Goal: Task Accomplishment & Management: Use online tool/utility

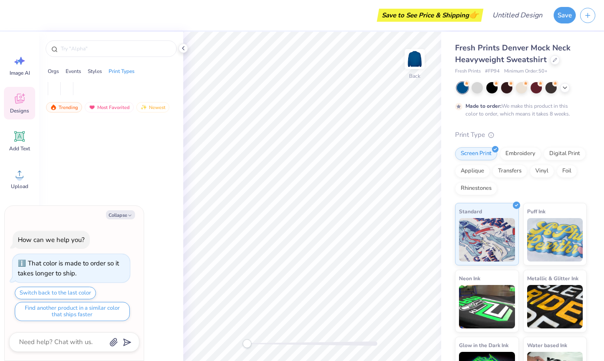
click at [76, 178] on div at bounding box center [111, 245] width 144 height 252
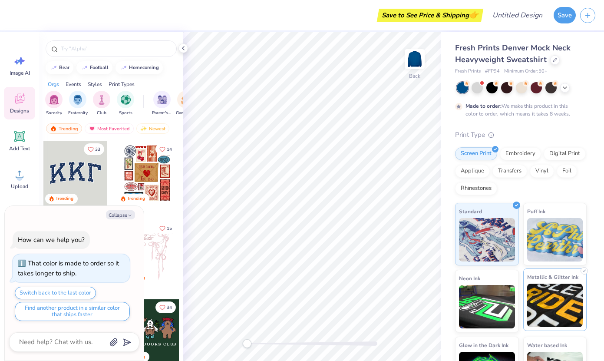
scroll to position [38, 0]
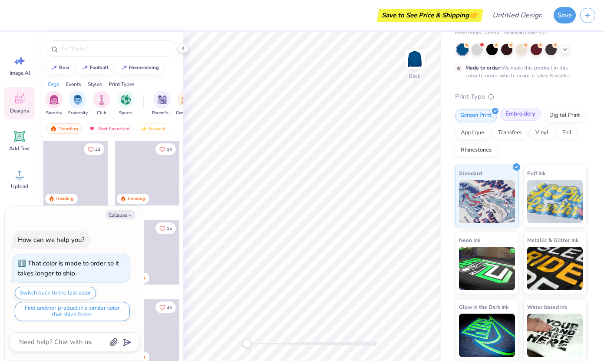
click at [521, 114] on div "Embroidery" at bounding box center [520, 114] width 41 height 13
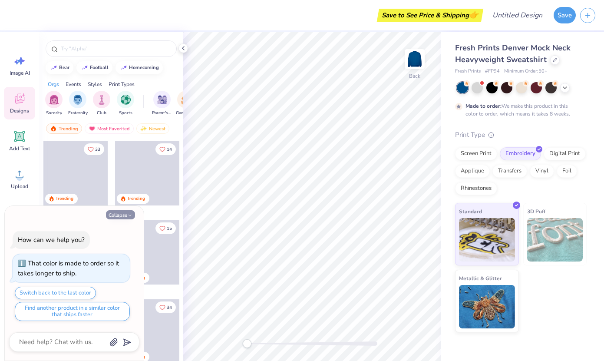
click at [125, 217] on button "Collapse" at bounding box center [120, 214] width 29 height 9
type textarea "x"
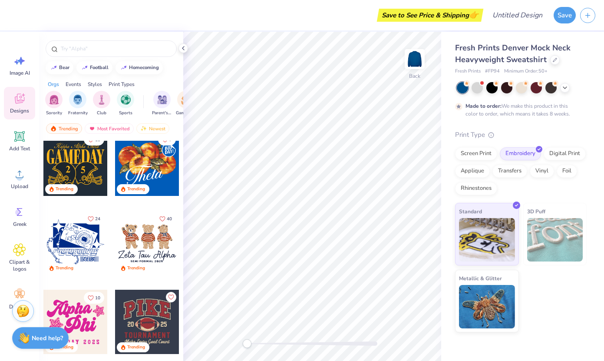
scroll to position [164, 0]
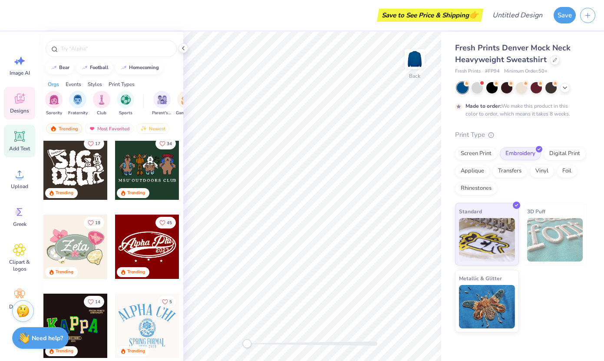
click at [20, 139] on icon at bounding box center [20, 137] width 8 height 8
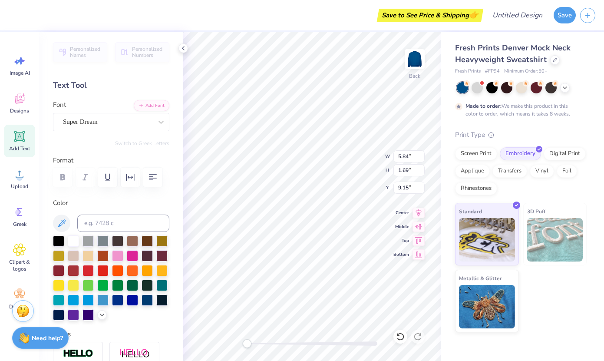
scroll to position [0, 0]
type textarea "LCD"
click at [96, 118] on div "Super Dream" at bounding box center [107, 121] width 91 height 13
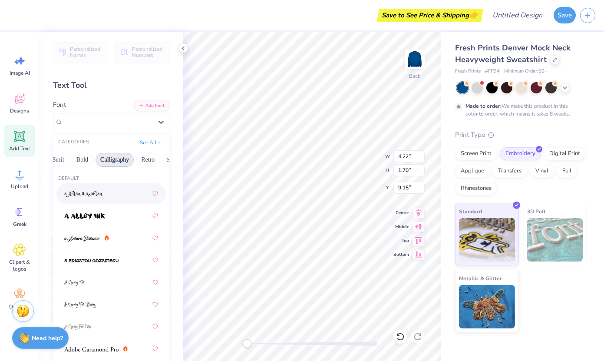
scroll to position [0, 100]
click at [81, 163] on button "Bold" at bounding box center [82, 160] width 21 height 14
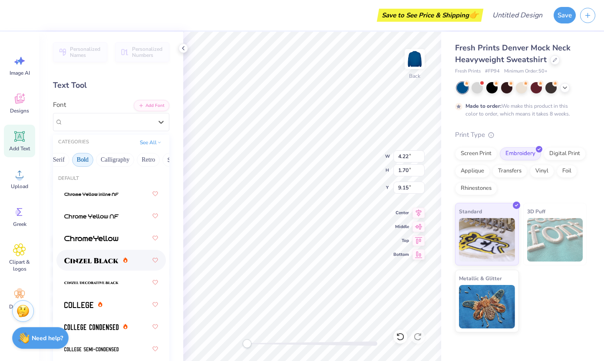
click at [93, 264] on span at bounding box center [91, 260] width 54 height 9
click at [112, 123] on div "Cinzel Black (Black)" at bounding box center [107, 121] width 91 height 13
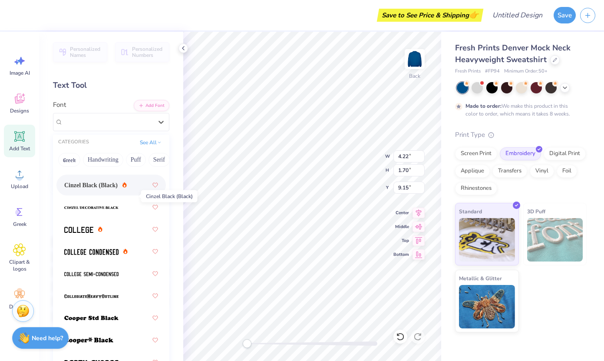
scroll to position [76, 0]
click at [75, 227] on img at bounding box center [78, 229] width 29 height 6
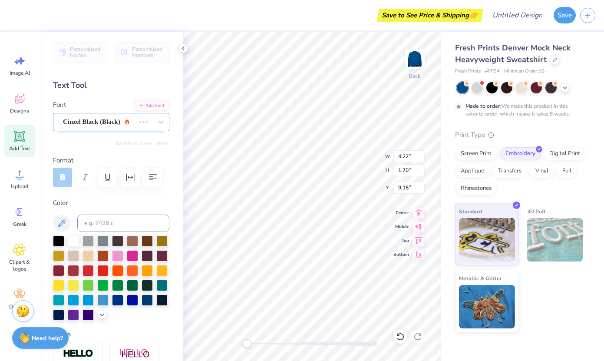
click at [93, 124] on div "Cinzel Black (Black)" at bounding box center [99, 121] width 74 height 13
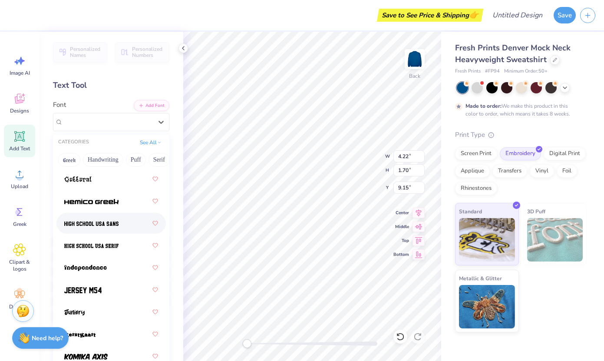
scroll to position [614, 0]
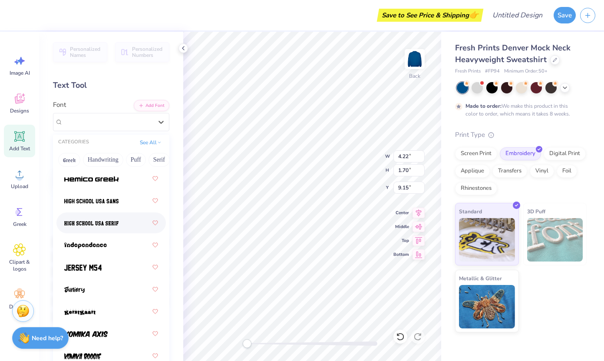
click at [90, 217] on div at bounding box center [111, 223] width 94 height 16
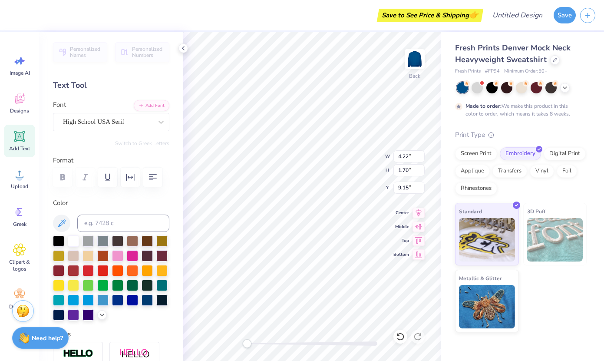
type input "6.15"
type input "2.98"
type input "3.77"
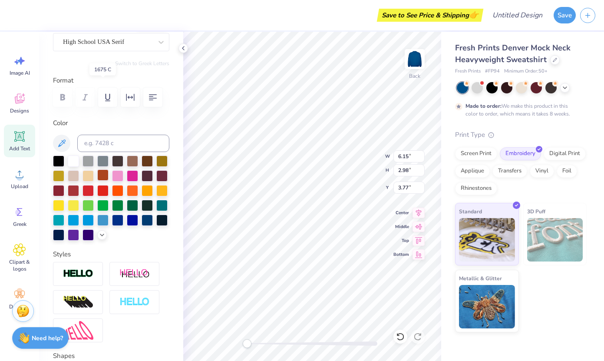
scroll to position [178, 0]
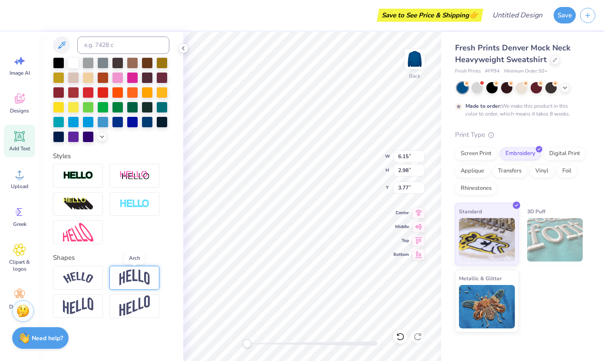
click at [134, 284] on img at bounding box center [134, 277] width 30 height 17
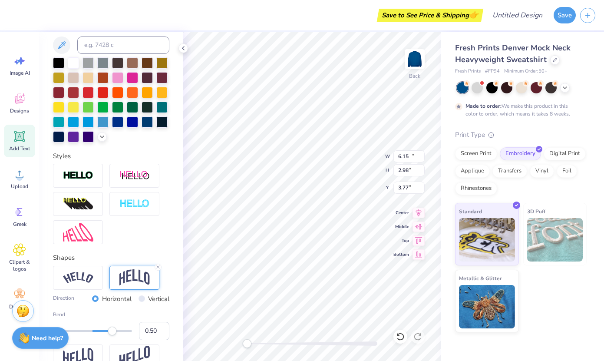
type input "10.48"
type input "7.25"
type input "2.67"
click at [565, 17] on button "Save" at bounding box center [565, 14] width 22 height 17
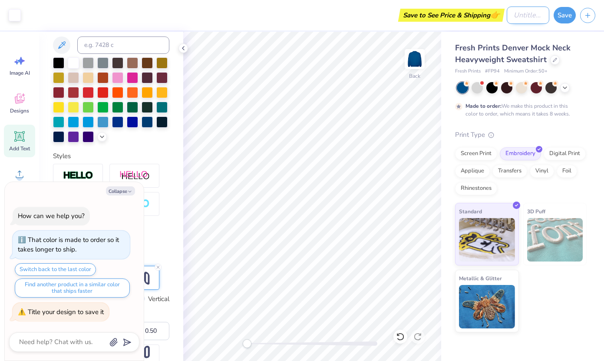
click at [519, 17] on input "Design Title" at bounding box center [528, 15] width 43 height 17
type textarea "x"
type input "p"
type textarea "x"
type input "pa"
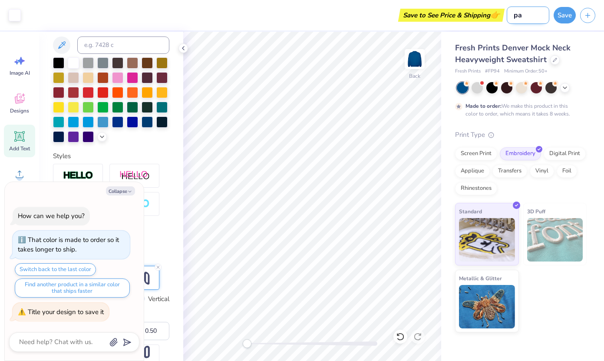
type textarea "x"
type input "par"
type textarea "x"
type input "park"
type textarea "x"
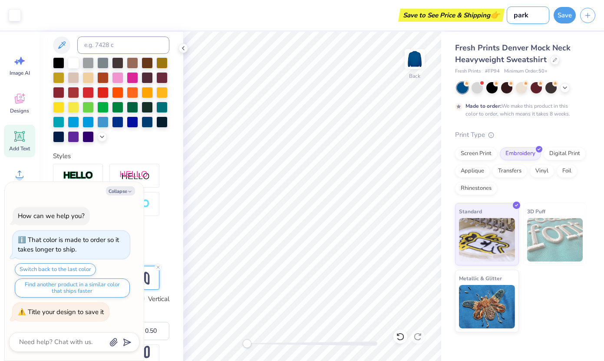
type input "[PERSON_NAME]"
type textarea "x"
type input "[PERSON_NAME]"
type textarea "x"
type input "[PERSON_NAME] l"
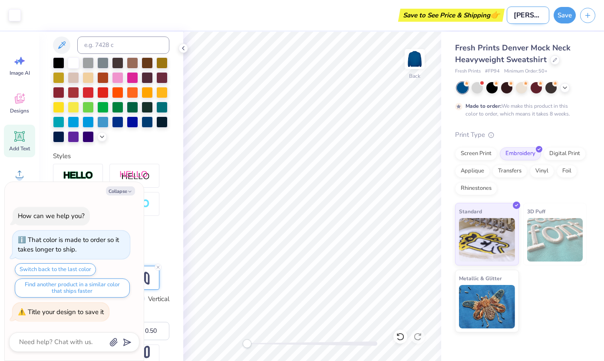
type textarea "x"
type input "[PERSON_NAME]"
type textarea "x"
type input "[PERSON_NAME] lcd"
type textarea "x"
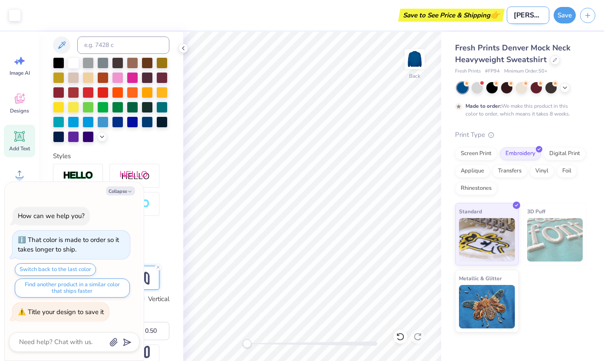
scroll to position [0, 1]
type input "[PERSON_NAME] lcd"
click at [563, 18] on button "Save" at bounding box center [565, 14] width 22 height 17
type textarea "x"
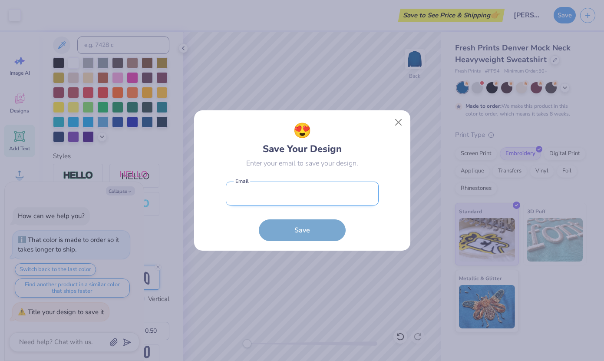
click at [355, 191] on input "email" at bounding box center [302, 194] width 153 height 24
type input "[EMAIL_ADDRESS][DOMAIN_NAME]"
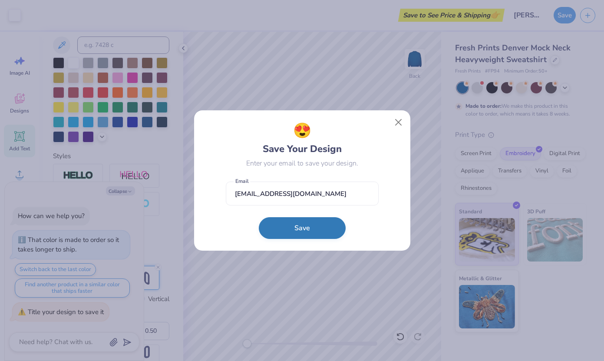
click at [312, 229] on button "Save" at bounding box center [302, 228] width 87 height 22
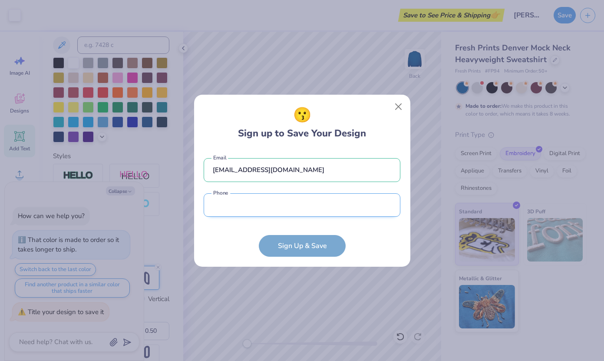
click at [302, 214] on input "tel" at bounding box center [302, 205] width 197 height 24
type input "[PHONE_NUMBER]"
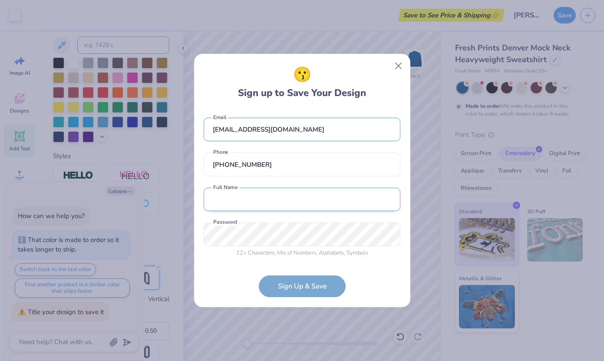
click at [278, 210] on input "text" at bounding box center [302, 200] width 197 height 24
type input "[PERSON_NAME]"
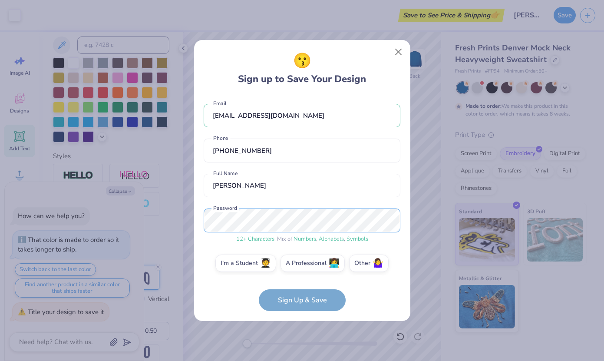
scroll to position [5, 0]
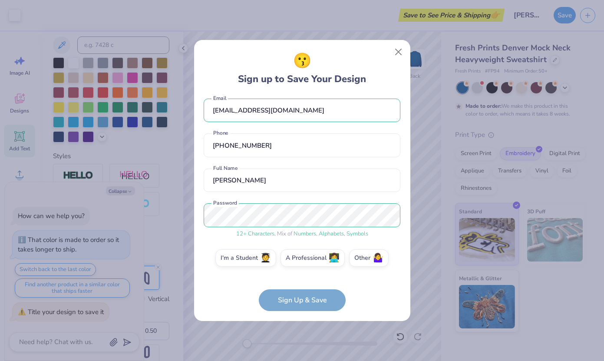
click at [287, 293] on form "[EMAIL_ADDRESS][DOMAIN_NAME] Email [PHONE_NUMBER] Phone [PERSON_NAME] Full Name…" at bounding box center [302, 203] width 197 height 216
click at [246, 284] on form "[EMAIL_ADDRESS][DOMAIN_NAME] Email [PHONE_NUMBER] Phone [PERSON_NAME] Full Name…" at bounding box center [302, 203] width 197 height 216
click at [376, 260] on span "🤷‍♀️" at bounding box center [378, 257] width 11 height 10
click at [305, 263] on input "Other 🤷‍♀️" at bounding box center [302, 266] width 6 height 6
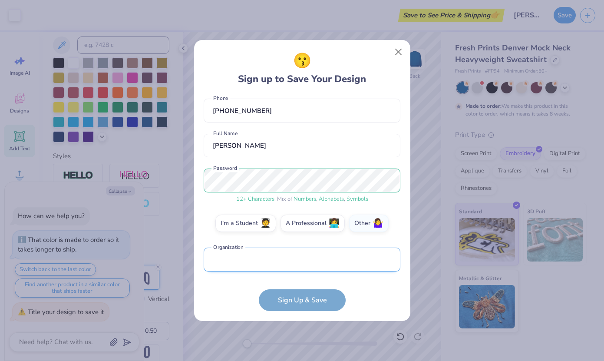
click at [307, 269] on input "text" at bounding box center [302, 260] width 197 height 24
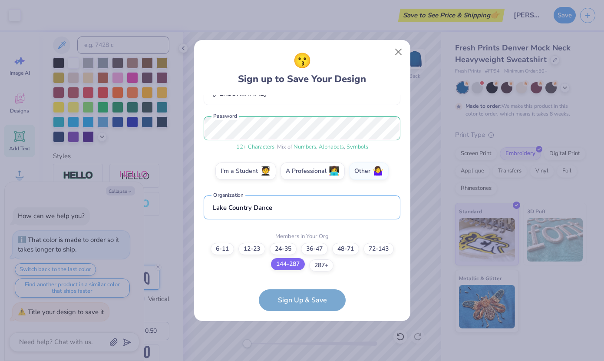
type input "Lake Country Dance"
click at [298, 266] on label "144-287" at bounding box center [288, 264] width 34 height 12
click at [299, 347] on input "144-287" at bounding box center [302, 350] width 6 height 6
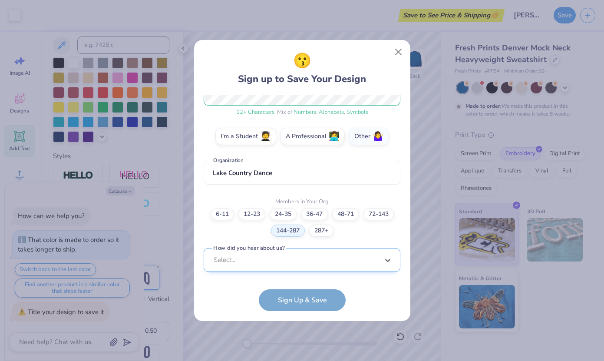
click at [283, 256] on div "option Word of Mouth focused, 8 of 15. 15 results available. Use Up and Down to…" at bounding box center [302, 327] width 197 height 159
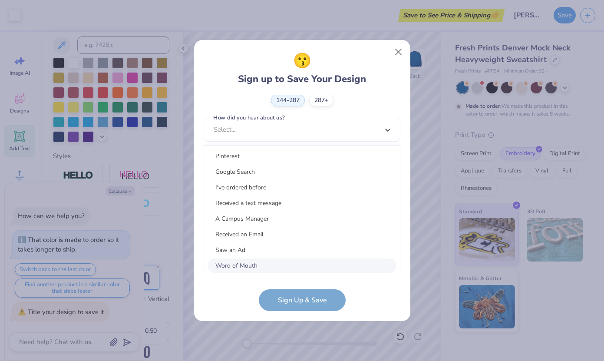
click at [278, 263] on div "Word of Mouth" at bounding box center [302, 266] width 189 height 14
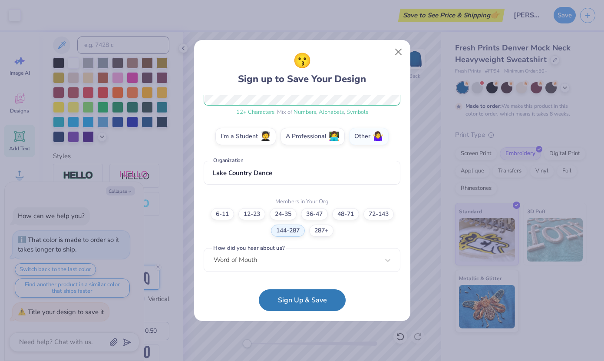
click at [279, 304] on button "Sign Up & Save" at bounding box center [302, 300] width 87 height 22
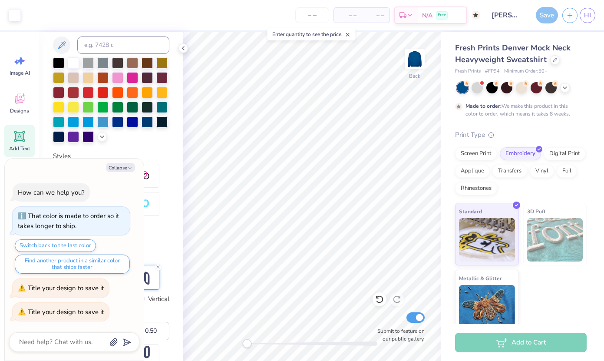
type textarea "x"
click at [548, 13] on div "Save" at bounding box center [547, 15] width 22 height 17
click at [346, 20] on span "– –" at bounding box center [347, 15] width 17 height 9
click at [347, 13] on span "– –" at bounding box center [347, 15] width 17 height 9
click at [310, 16] on input "number" at bounding box center [312, 15] width 34 height 16
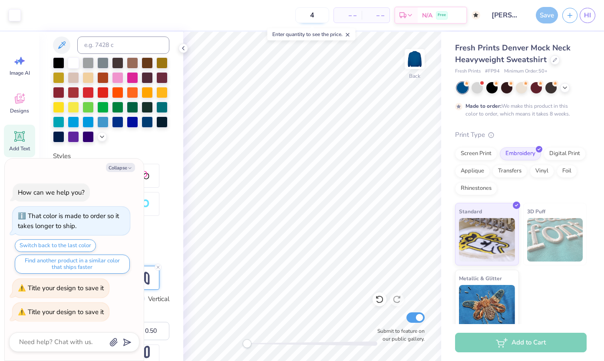
type input "40"
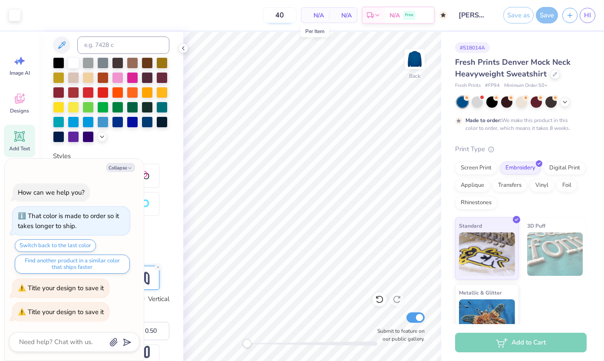
type textarea "x"
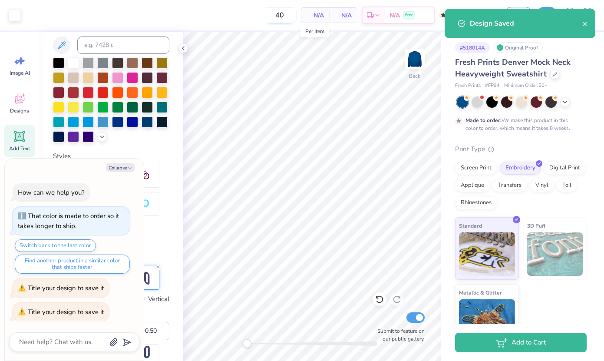
type input "4"
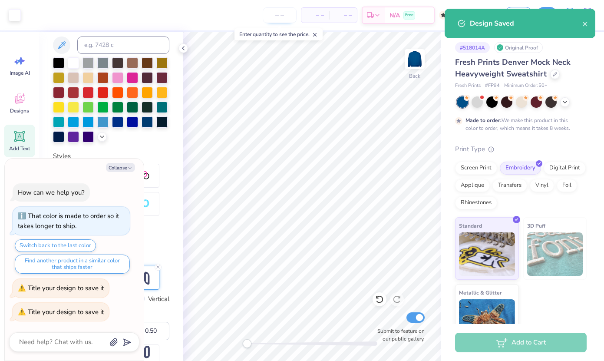
type textarea "x"
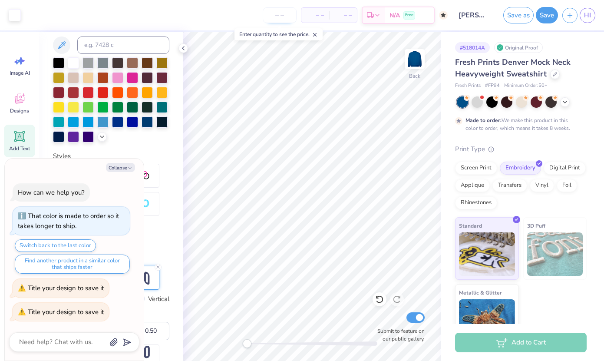
type input "2"
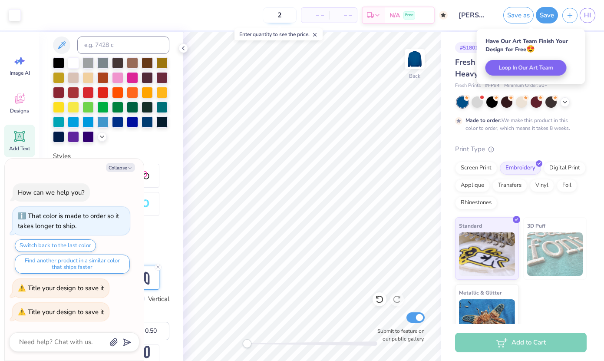
type textarea "x"
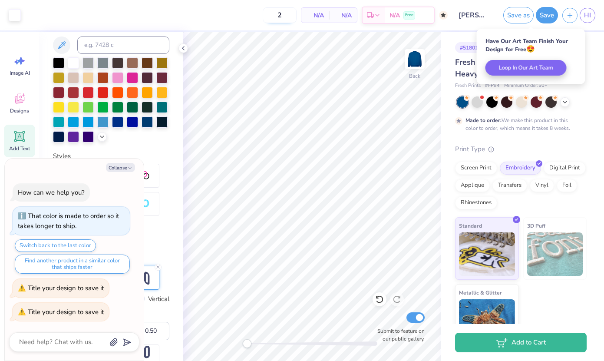
type input "20"
type textarea "x"
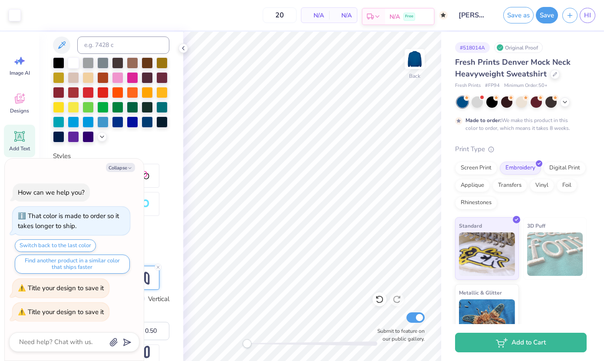
type input "50"
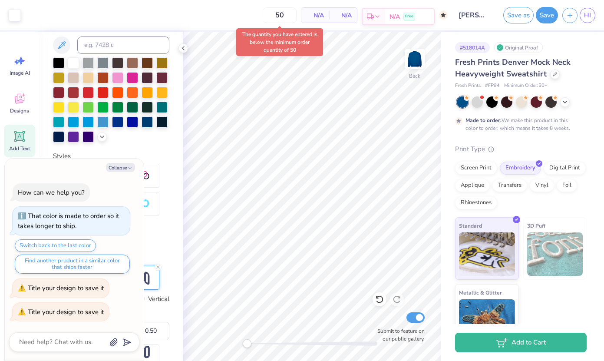
click at [386, 18] on div "N/A Free" at bounding box center [409, 17] width 49 height 16
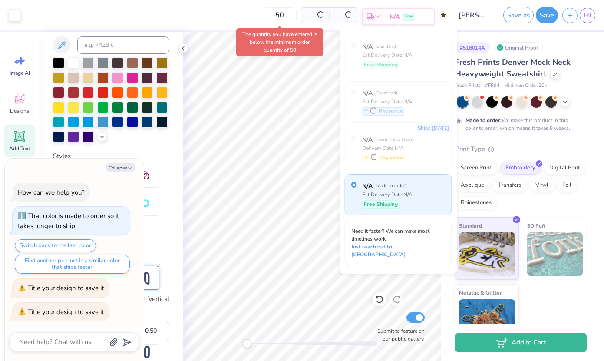
type textarea "x"
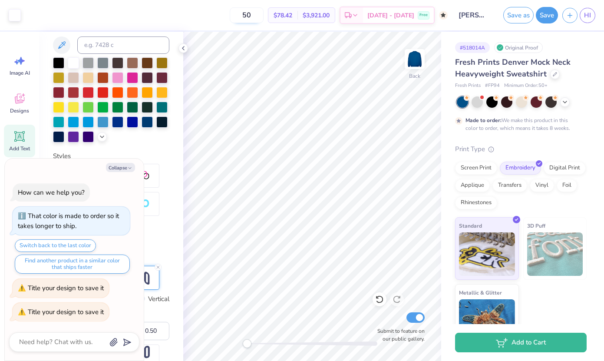
click at [264, 14] on input "50" at bounding box center [247, 15] width 34 height 16
click at [420, 316] on input "Submit to feature on our public gallery." at bounding box center [416, 317] width 18 height 10
checkbox input "false"
type textarea "x"
click at [420, 317] on input "Submit to feature on our public gallery." at bounding box center [416, 317] width 18 height 10
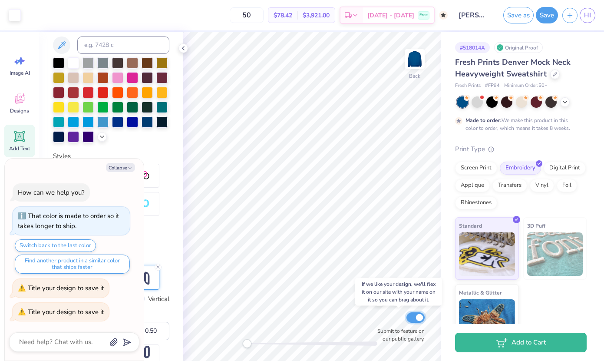
checkbox input "true"
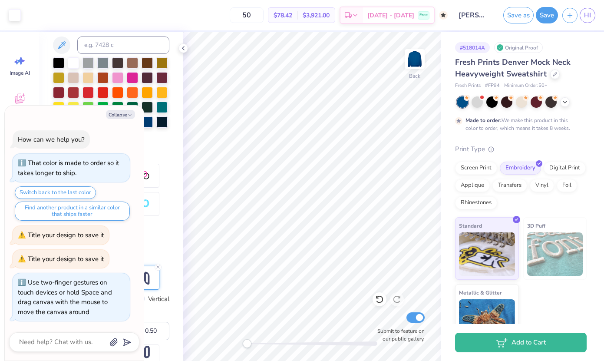
click at [207, 343] on div "Back Submit to feature on our public gallery." at bounding box center [312, 196] width 258 height 329
click at [116, 113] on button "Collapse" at bounding box center [120, 114] width 29 height 9
type textarea "x"
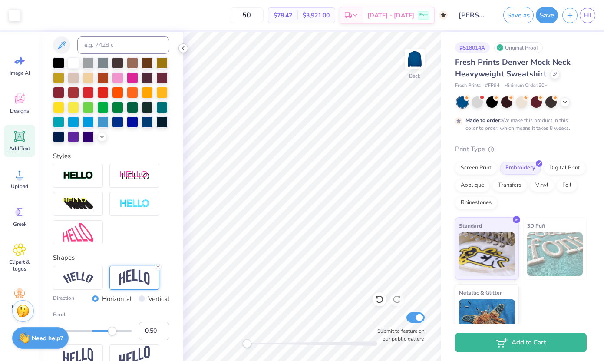
click at [183, 50] on icon at bounding box center [183, 48] width 7 height 7
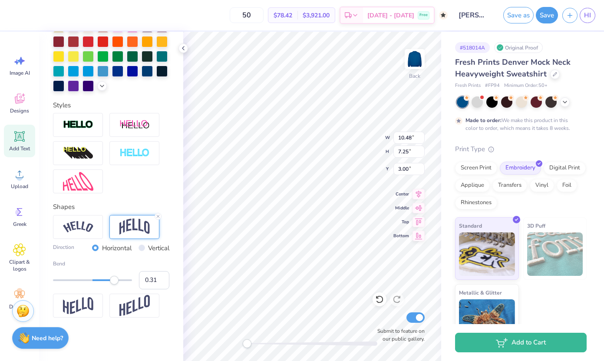
type input "0.30"
drag, startPoint x: 114, startPoint y: 282, endPoint x: 104, endPoint y: 281, distance: 10.5
click at [104, 281] on div "Accessibility label" at bounding box center [104, 280] width 9 height 9
type input "0.20"
click at [100, 281] on div "Accessibility label" at bounding box center [100, 280] width 9 height 9
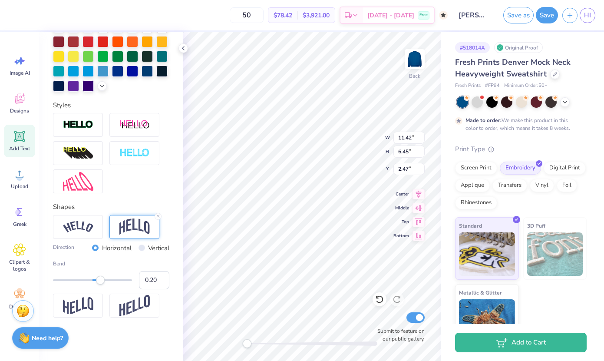
type input "11.42"
type input "6.45"
type input "2.47"
click at [97, 69] on div at bounding box center [102, 70] width 11 height 11
click at [84, 70] on div at bounding box center [88, 70] width 11 height 11
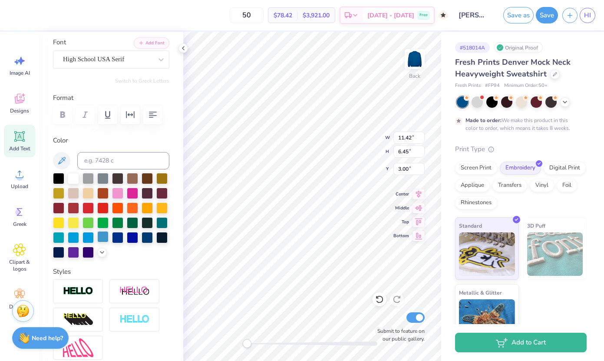
scroll to position [56, 0]
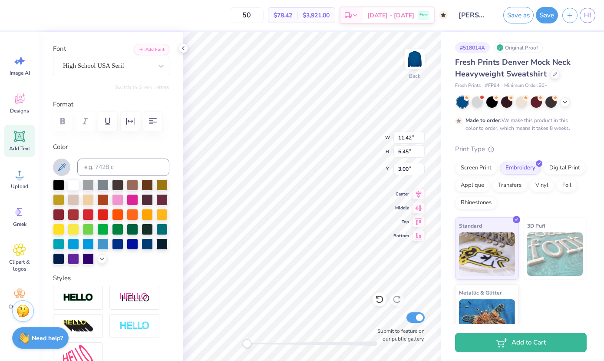
click at [61, 164] on icon at bounding box center [61, 167] width 10 height 10
click at [66, 166] on icon at bounding box center [61, 167] width 10 height 10
click at [102, 259] on polyline at bounding box center [101, 258] width 3 height 2
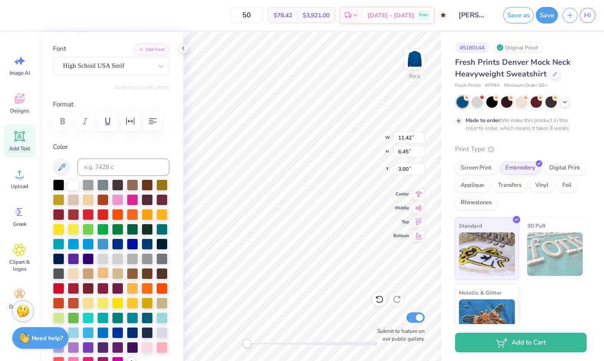
scroll to position [119, 0]
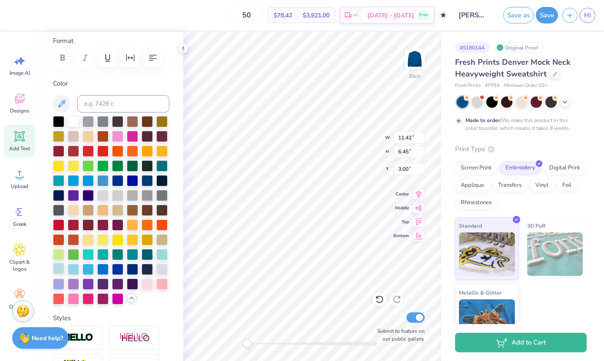
click at [56, 269] on div at bounding box center [58, 268] width 11 height 11
click at [70, 267] on div at bounding box center [73, 268] width 11 height 11
click at [104, 198] on div at bounding box center [102, 194] width 11 height 11
click at [114, 197] on div at bounding box center [117, 194] width 11 height 11
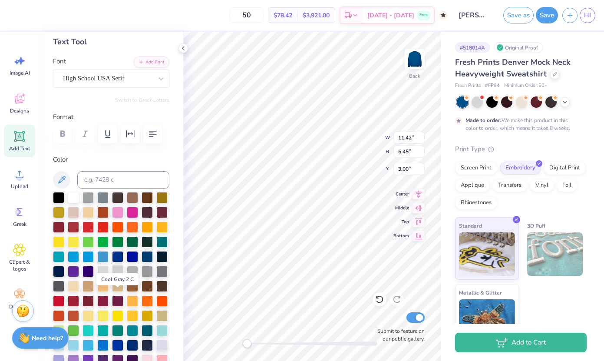
scroll to position [8, 0]
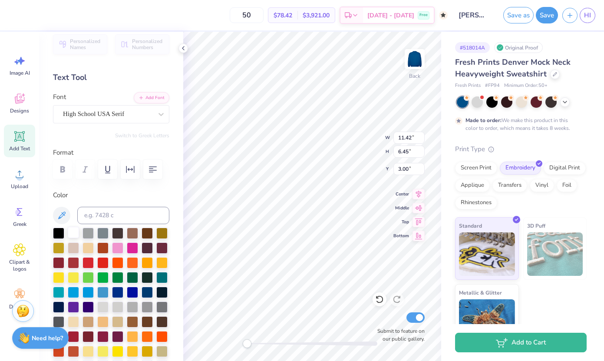
click at [72, 231] on div at bounding box center [73, 232] width 11 height 11
click at [183, 50] on icon at bounding box center [183, 48] width 7 height 7
